Goal: Task Accomplishment & Management: Manage account settings

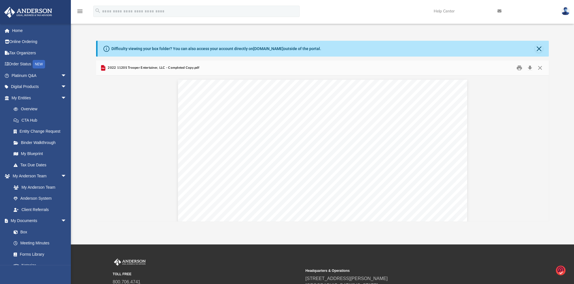
click at [25, 233] on link "Box" at bounding box center [38, 232] width 61 height 11
click at [23, 230] on link "Box" at bounding box center [38, 232] width 61 height 11
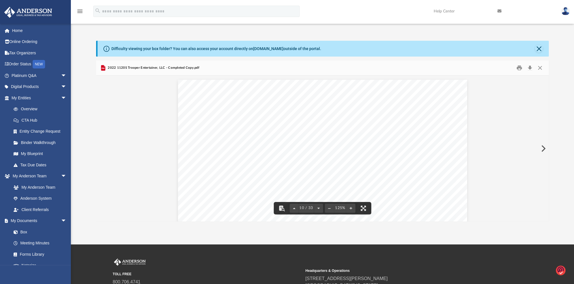
click at [79, 11] on icon "menu" at bounding box center [79, 11] width 7 height 7
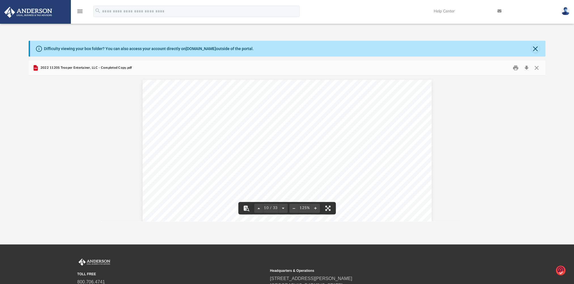
scroll to position [124, 512]
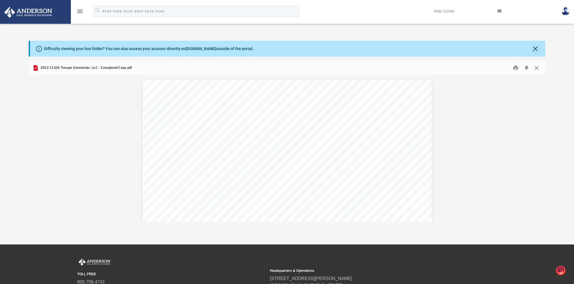
click at [79, 10] on icon "menu" at bounding box center [79, 11] width 7 height 7
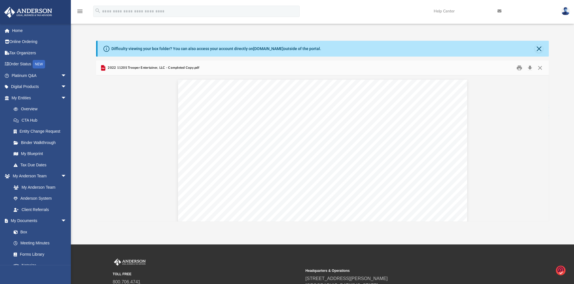
scroll to position [5, 5]
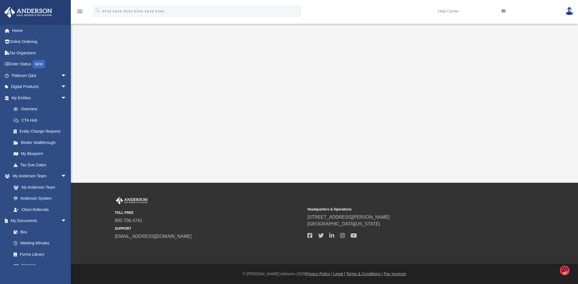
click at [29, 228] on link "Box" at bounding box center [38, 232] width 61 height 11
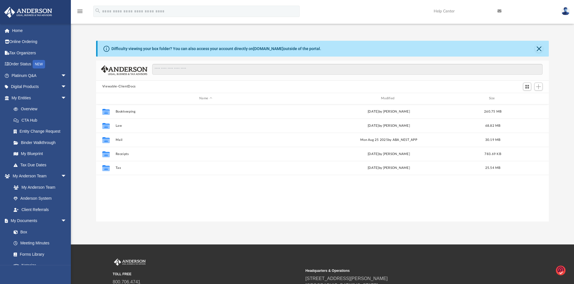
scroll to position [124, 448]
click at [120, 140] on button "Mail" at bounding box center [205, 140] width 180 height 4
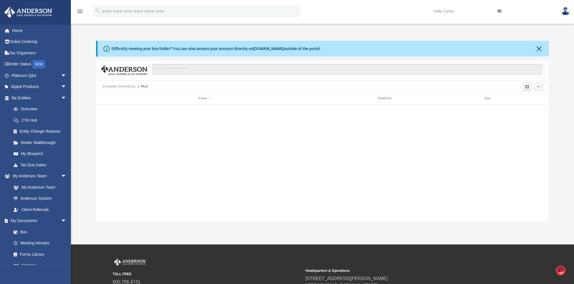
scroll to position [435, 0]
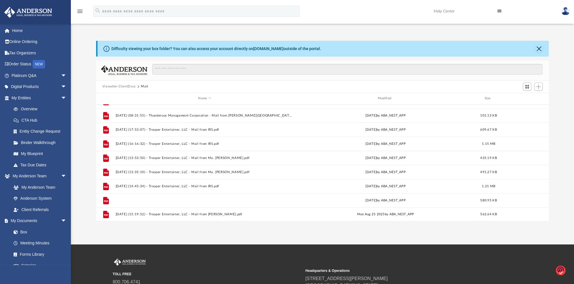
click at [193, 202] on button "[DATE] (17:02:50) - Trooper Entertainer, LLC - Mail from [PERSON_NAME].pdf" at bounding box center [204, 201] width 178 height 4
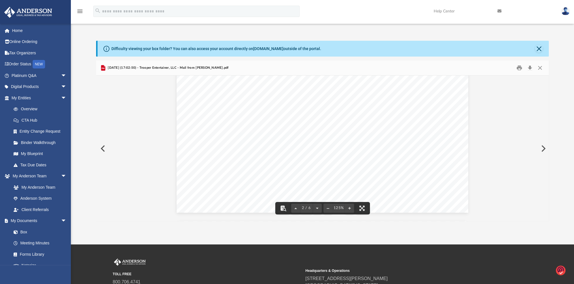
scroll to position [762, 0]
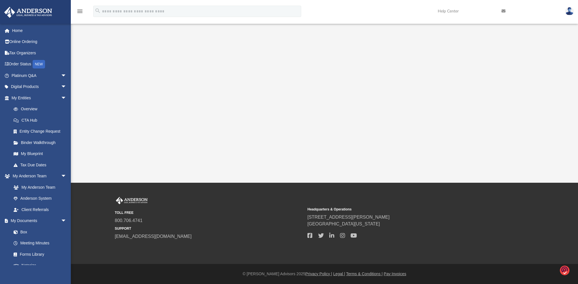
click at [26, 230] on link "Box" at bounding box center [38, 232] width 61 height 11
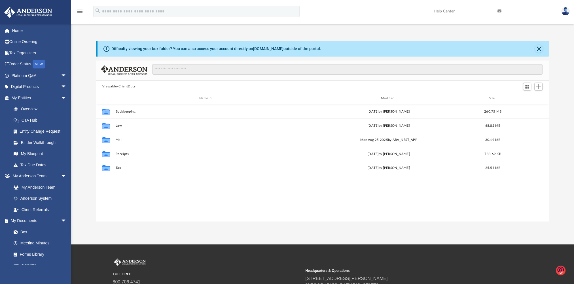
scroll to position [124, 448]
click at [118, 167] on button "Tax" at bounding box center [205, 168] width 180 height 4
click at [135, 155] on button "Trooper Entertainer, LLC" at bounding box center [205, 154] width 180 height 4
click at [121, 124] on button "2022" at bounding box center [205, 126] width 180 height 4
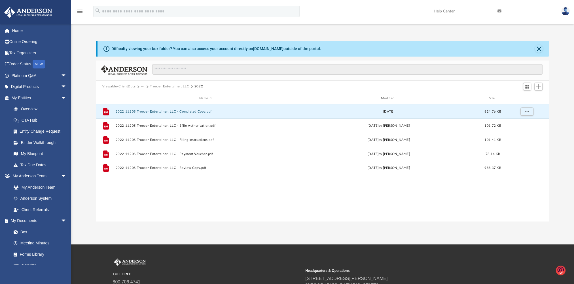
click at [186, 112] on button "2022 1120S Trooper Entertainer, LLC - Completed Copy.pdf" at bounding box center [205, 112] width 180 height 4
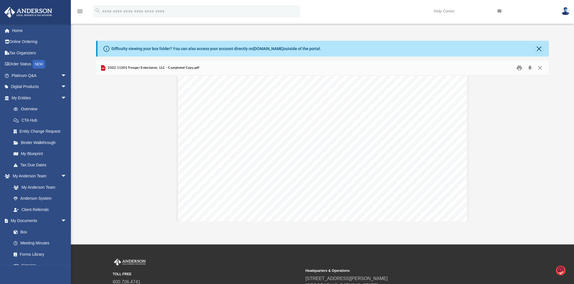
scroll to position [3441, 0]
click at [562, 15] on link at bounding box center [565, 11] width 17 height 25
click at [551, 27] on link "[EMAIL_ADDRESS][DOMAIN_NAME]" at bounding box center [538, 29] width 61 height 17
click at [551, 27] on div "App [EMAIL_ADDRESS][DOMAIN_NAME] Sign Out [EMAIL_ADDRESS][DOMAIN_NAME] Home Onl…" at bounding box center [287, 122] width 574 height 199
click at [566, 12] on img at bounding box center [565, 11] width 8 height 8
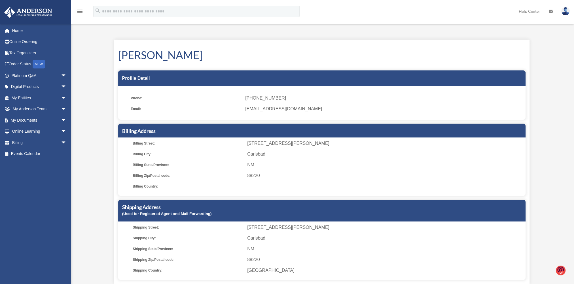
click at [562, 10] on img at bounding box center [565, 11] width 8 height 8
click at [523, 23] on link "[EMAIL_ADDRESS][DOMAIN_NAME]" at bounding box center [538, 29] width 61 height 17
click at [567, 13] on img at bounding box center [565, 11] width 8 height 8
click at [565, 14] on img at bounding box center [565, 11] width 8 height 8
click at [467, 48] on link "Logout" at bounding box center [473, 50] width 57 height 12
